Goal: Check status: Check status

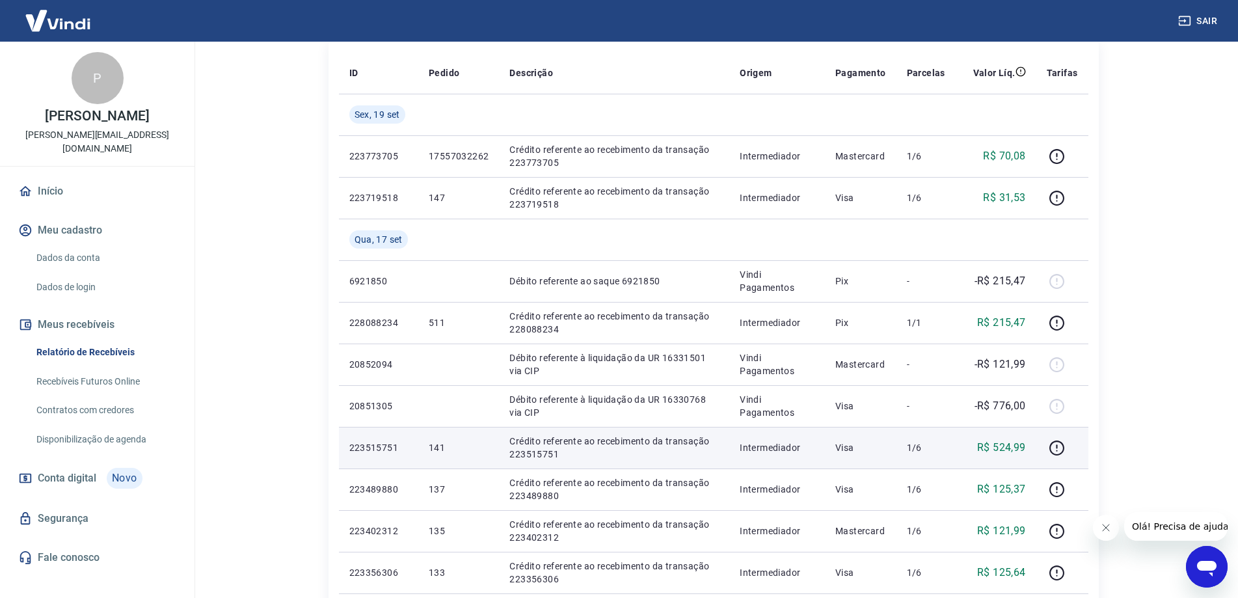
scroll to position [195, 0]
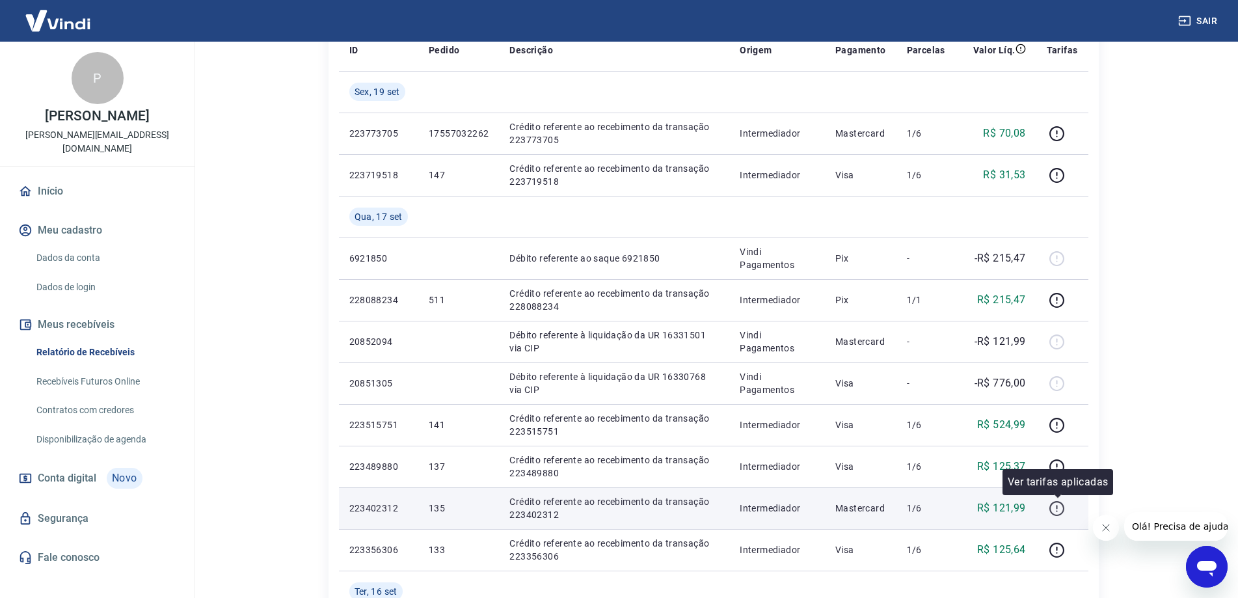
click at [1059, 507] on icon "button" at bounding box center [1056, 508] width 16 height 16
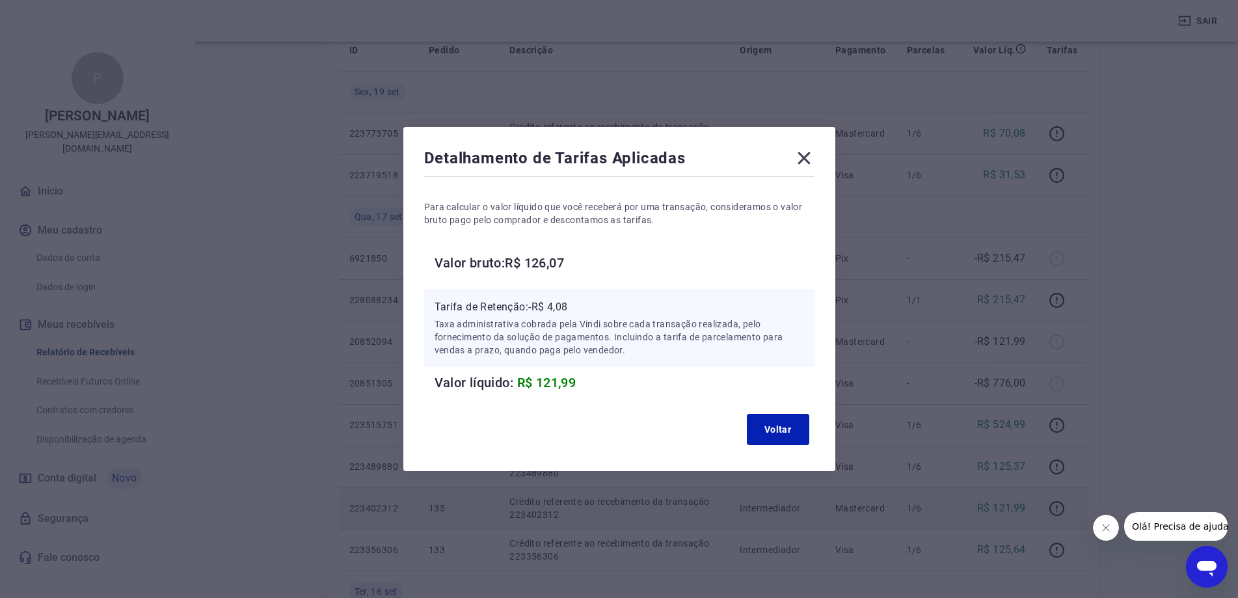
click at [811, 162] on icon at bounding box center [803, 158] width 21 height 21
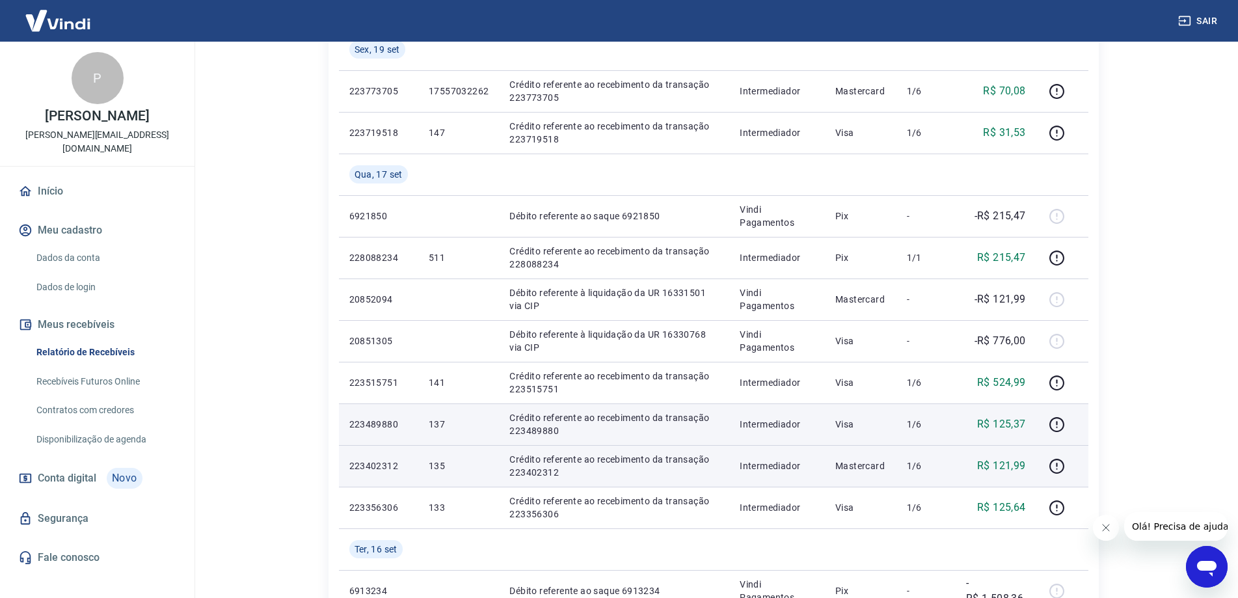
scroll to position [260, 0]
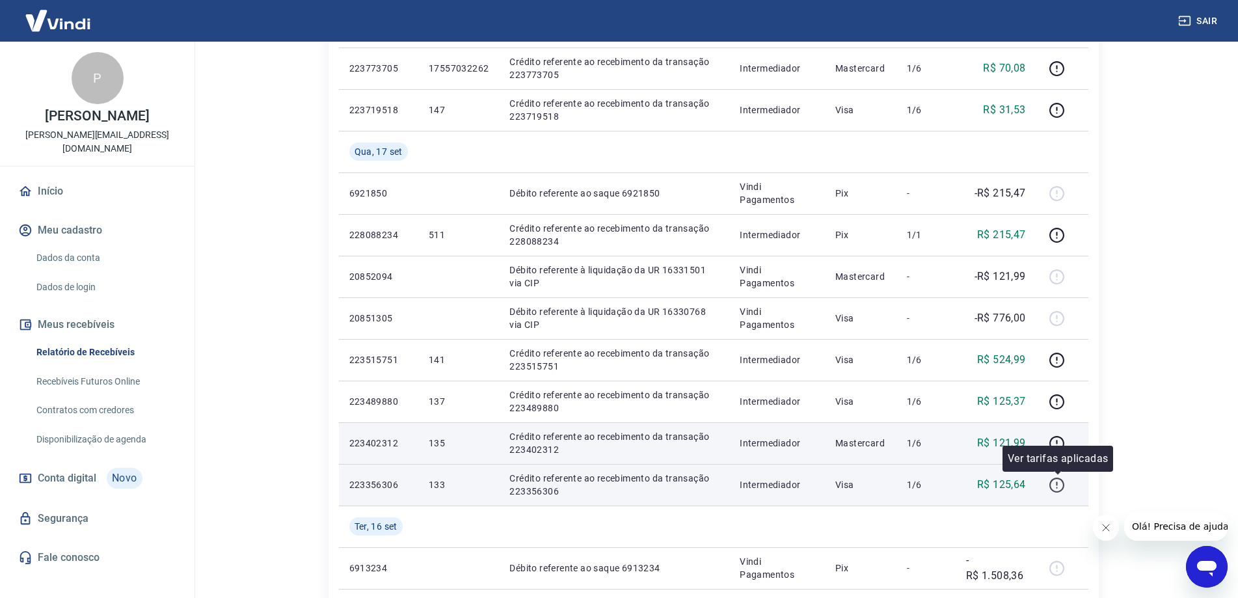
click at [1057, 480] on icon "button" at bounding box center [1056, 485] width 16 height 16
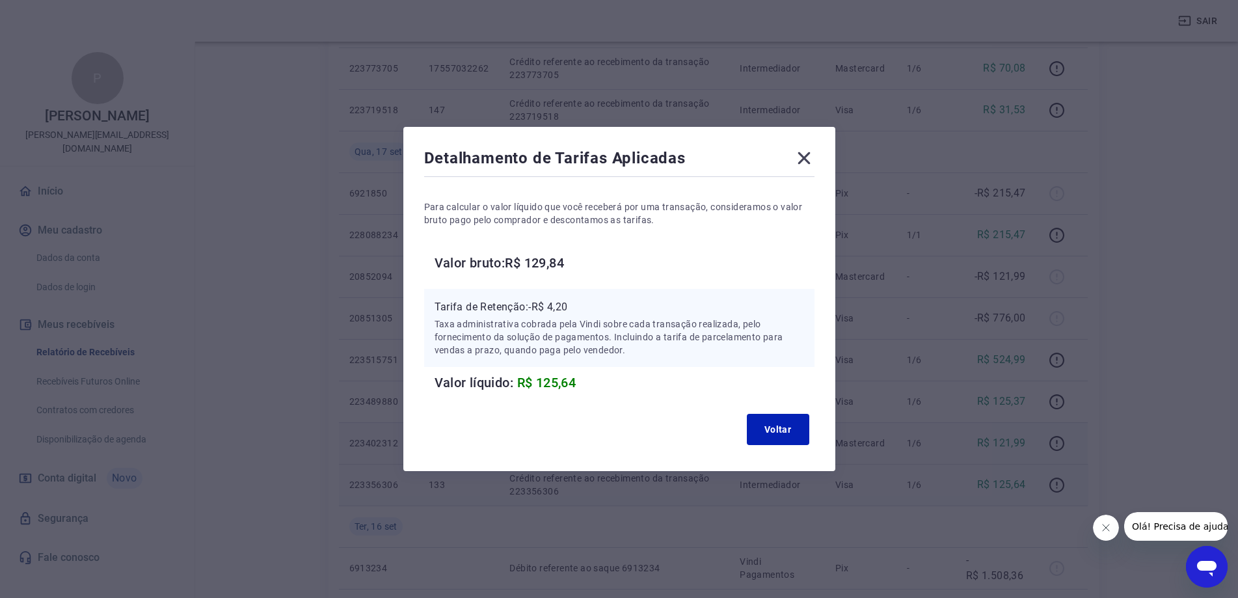
click at [810, 154] on icon at bounding box center [803, 158] width 12 height 12
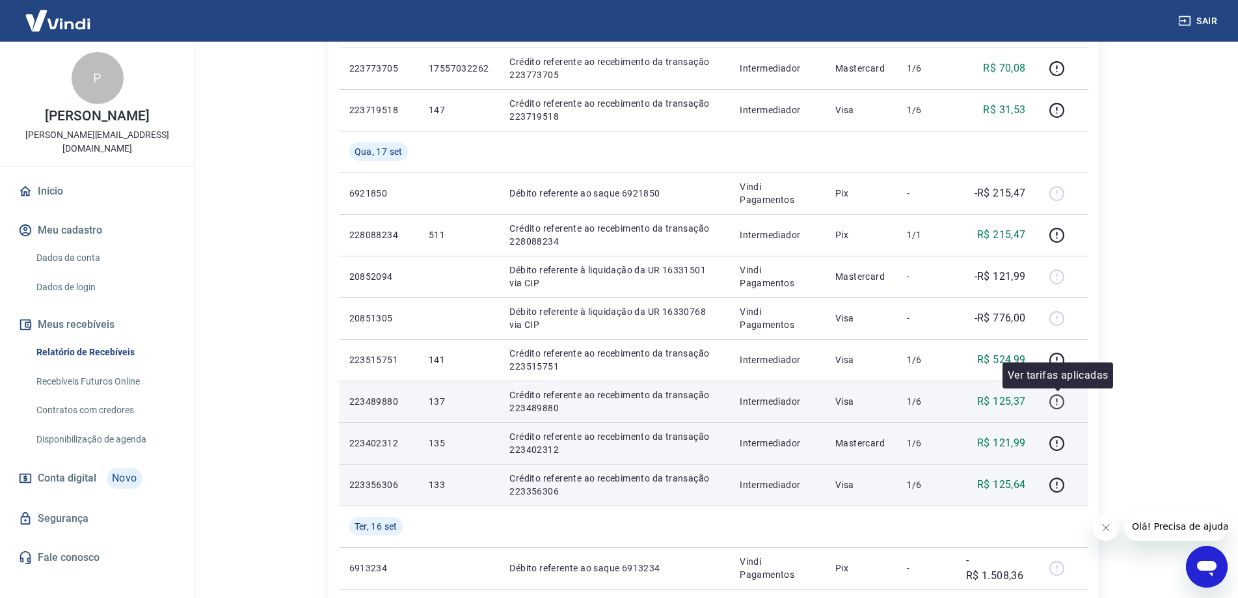
click at [1057, 402] on icon "button" at bounding box center [1056, 401] width 16 height 16
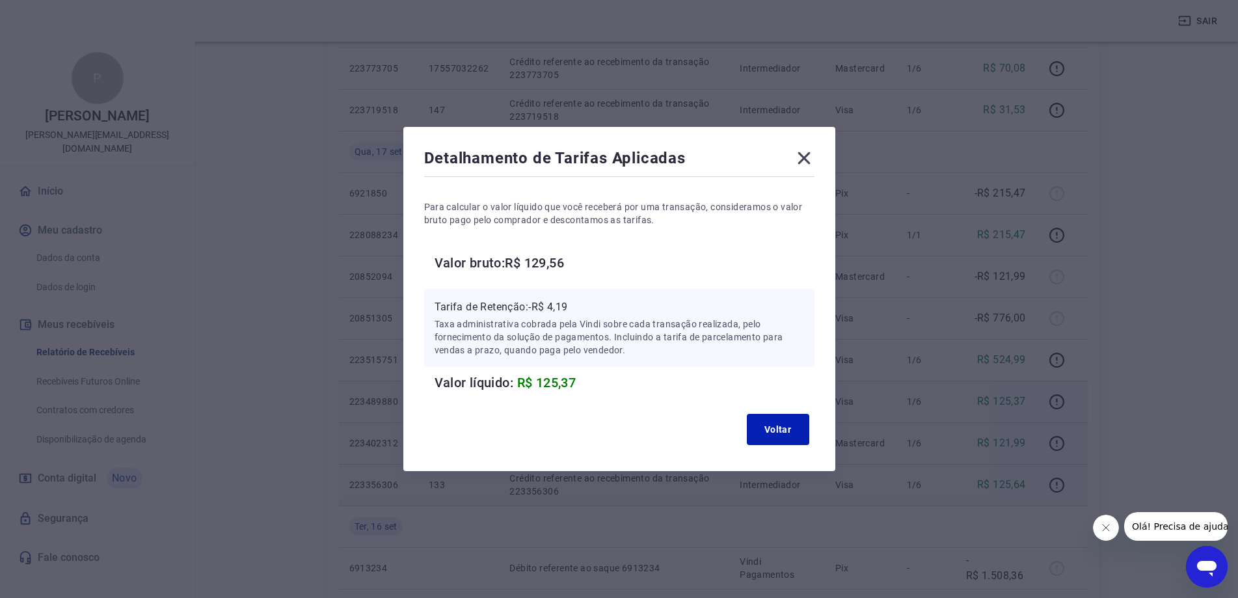
click at [810, 163] on icon at bounding box center [803, 158] width 12 height 12
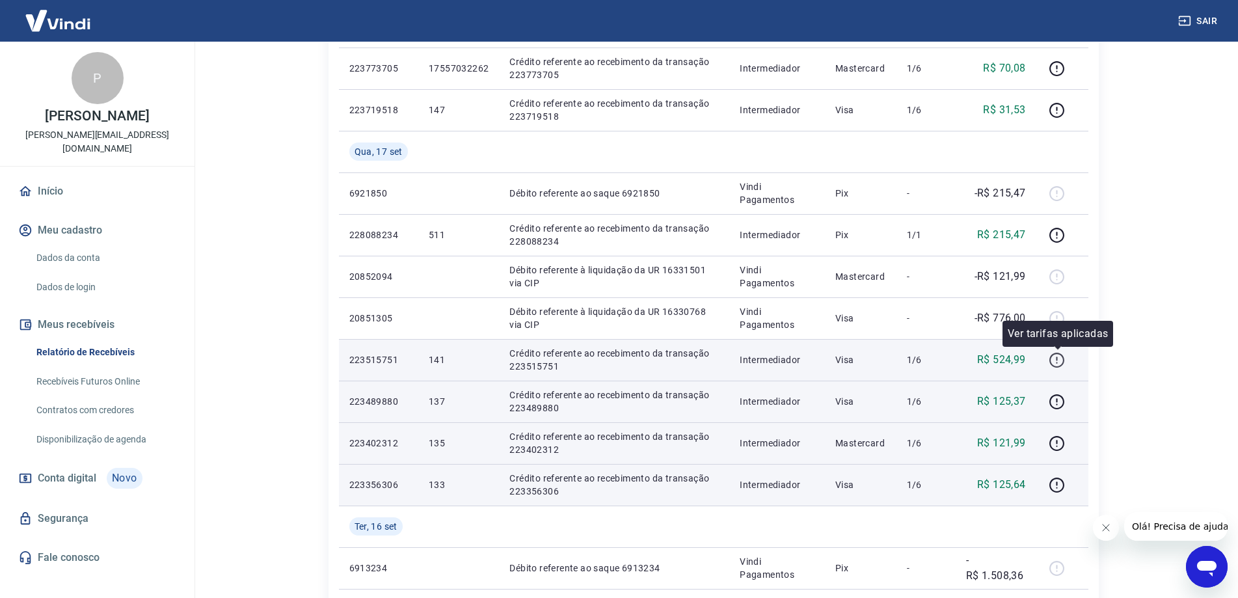
click at [1059, 363] on icon "button" at bounding box center [1056, 360] width 16 height 16
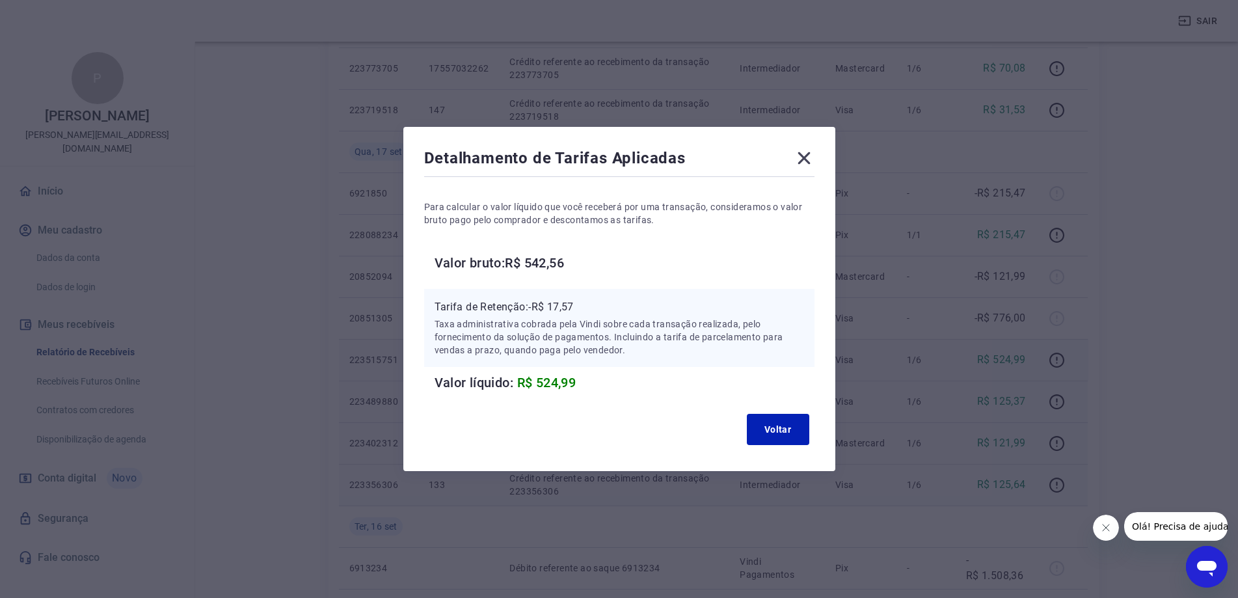
click at [807, 162] on icon at bounding box center [803, 158] width 21 height 21
